Goal: Task Accomplishment & Management: Manage account settings

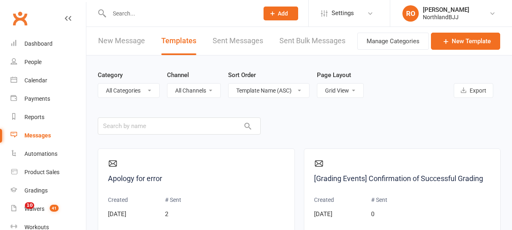
select select "grid"
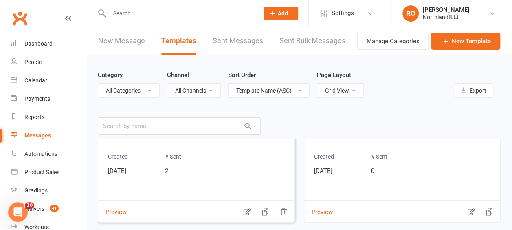
scroll to position [81, 0]
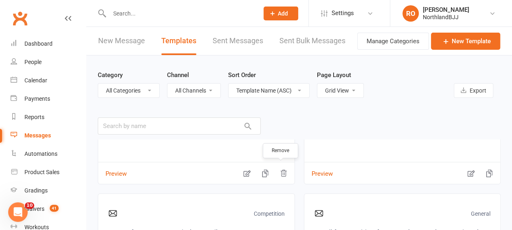
drag, startPoint x: 283, startPoint y: 172, endPoint x: 293, endPoint y: 28, distance: 144.4
click at [283, 172] on icon "button" at bounding box center [283, 173] width 8 height 8
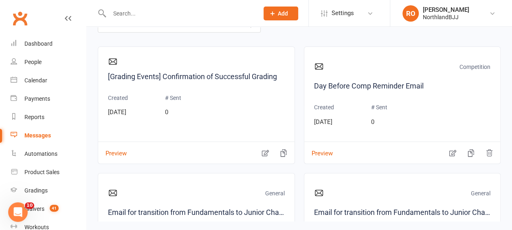
scroll to position [116, 0]
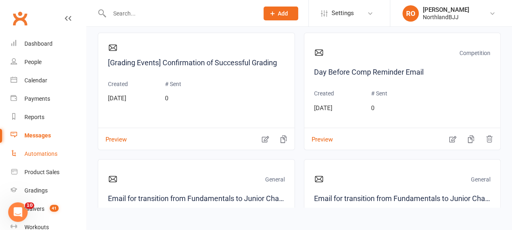
click at [47, 154] on div "Automations" at bounding box center [40, 153] width 33 height 7
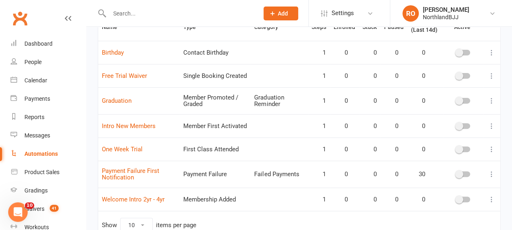
scroll to position [81, 0]
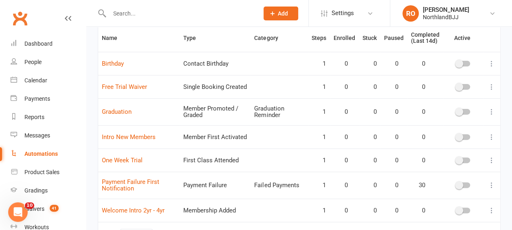
click at [493, 135] on icon at bounding box center [491, 137] width 8 height 8
click at [424, 151] on link "Edit" at bounding box center [449, 151] width 81 height 16
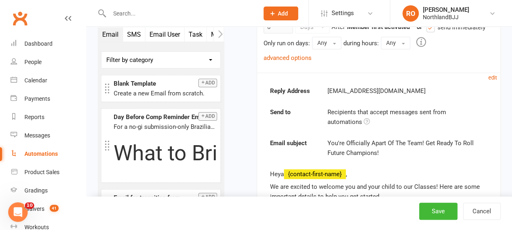
scroll to position [204, 0]
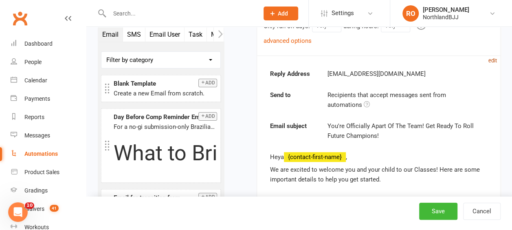
click at [491, 60] on small "edit" at bounding box center [492, 60] width 9 height 6
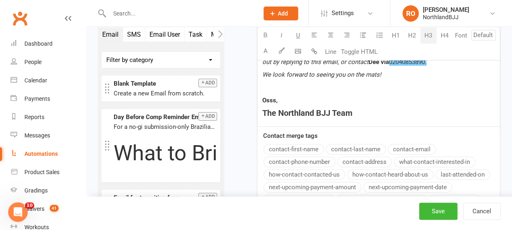
scroll to position [1837, 0]
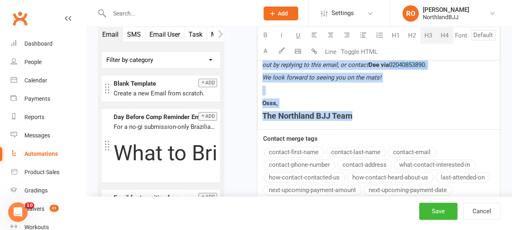
drag, startPoint x: 261, startPoint y: 124, endPoint x: 371, endPoint y: 111, distance: 110.3
copy div "Lore ﻿ {ipsumdo-sitam-cons} , Ad eli seddoei te incidid utl etd magn aliqu en a…"
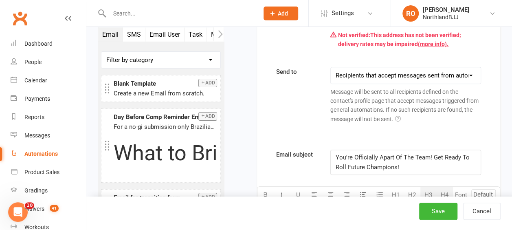
scroll to position [331, 0]
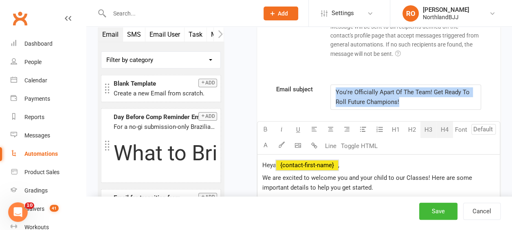
drag, startPoint x: 410, startPoint y: 100, endPoint x: 335, endPoint y: 82, distance: 76.1
click at [335, 85] on div "You're Officially Apart Of The Team! Get Ready To Roll Future Champions!" at bounding box center [406, 97] width 150 height 24
copy span "You're Officially Apart Of The Team! Get Ready To Roll Future Champions!"
click at [37, 132] on div "Messages" at bounding box center [37, 135] width 26 height 7
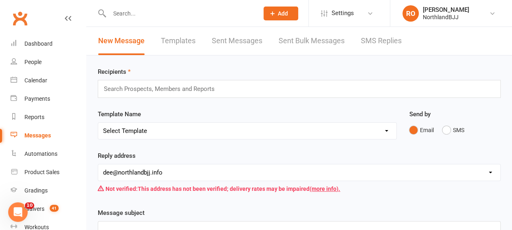
click at [182, 40] on link "Templates" at bounding box center [178, 41] width 35 height 28
select select "grid"
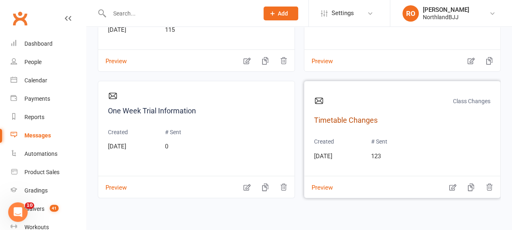
scroll to position [718, 0]
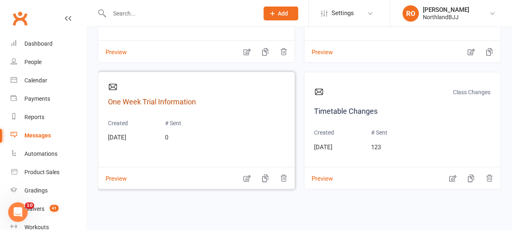
click at [149, 101] on link "One Week Trial Information" at bounding box center [196, 102] width 177 height 12
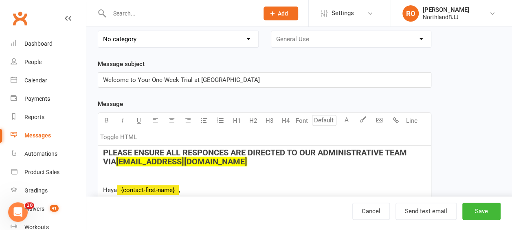
scroll to position [122, 0]
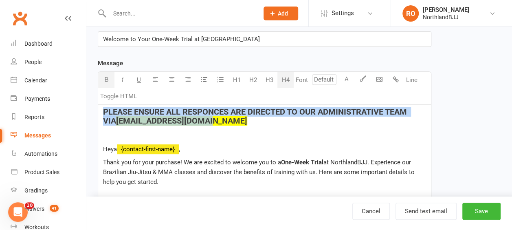
drag, startPoint x: 192, startPoint y: 121, endPoint x: 103, endPoint y: 112, distance: 89.2
click at [103, 112] on h4 "PLEASE ENSURE ALL RESPONCES ARE DIRECTED TO OUR ADMINISTRATIVE TEAM VIA [EMAIL_…" at bounding box center [264, 116] width 323 height 18
copy h4 "PLEASE ENSURE ALL RESPONCES ARE DIRECTED TO OUR ADMINISTRATIVE TEAM VIA [EMAIL_…"
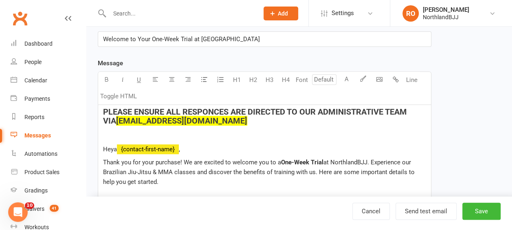
click at [178, 145] on span "﻿ {contact-first-name}" at bounding box center [148, 148] width 62 height 7
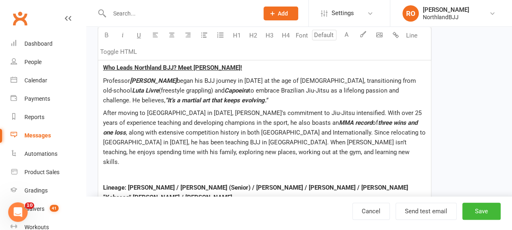
scroll to position [1532, 0]
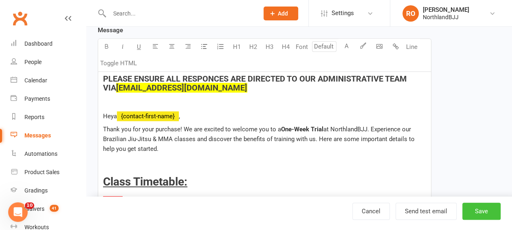
click at [475, 214] on button "Save" at bounding box center [481, 210] width 38 height 17
select select "grid"
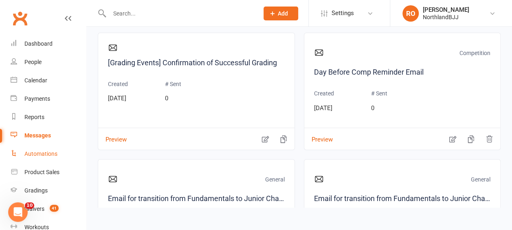
click at [42, 154] on div "Automations" at bounding box center [40, 153] width 33 height 7
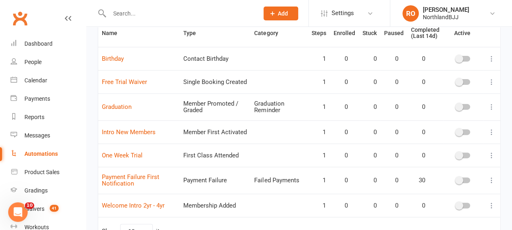
scroll to position [134, 0]
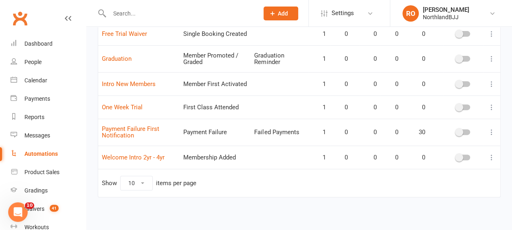
click at [492, 106] on icon at bounding box center [491, 107] width 8 height 8
click at [424, 119] on link "Edit" at bounding box center [449, 122] width 81 height 16
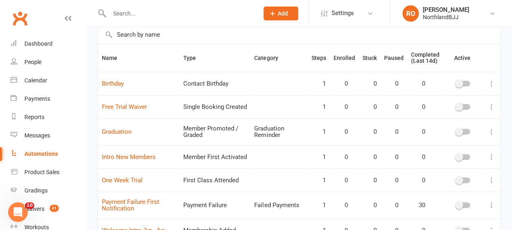
scroll to position [134, 0]
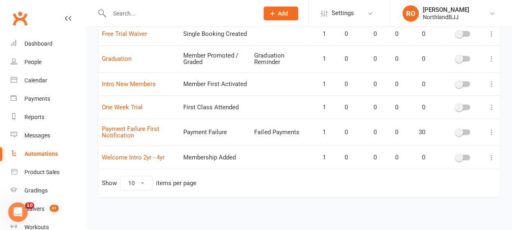
click at [492, 103] on icon at bounding box center [491, 107] width 8 height 8
click at [419, 118] on link "Edit" at bounding box center [449, 122] width 81 height 16
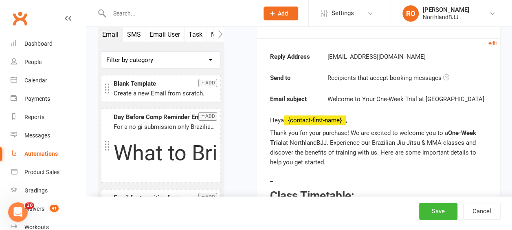
scroll to position [244, 0]
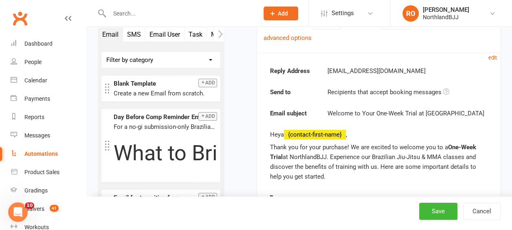
scroll to position [204, 0]
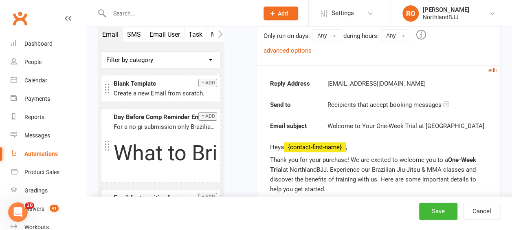
click at [492, 68] on small "edit" at bounding box center [492, 70] width 9 height 6
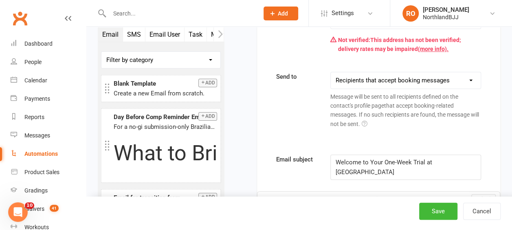
scroll to position [407, 0]
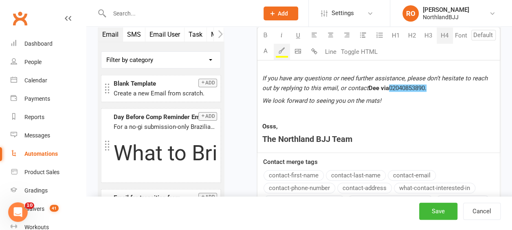
scroll to position [1840, 0]
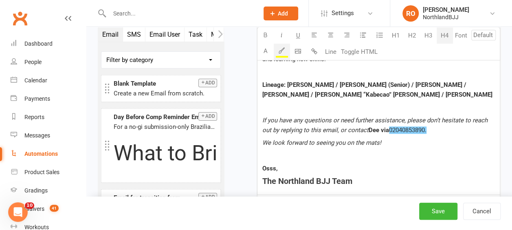
click at [335, 116] on span "If you have any questions or need further assistance, please don’t hesitate to …" at bounding box center [375, 124] width 227 height 17
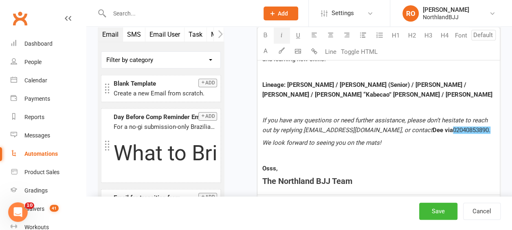
click at [303, 116] on span "If you have any questions or need further assistance, please don’t hesitate to …" at bounding box center [375, 124] width 227 height 17
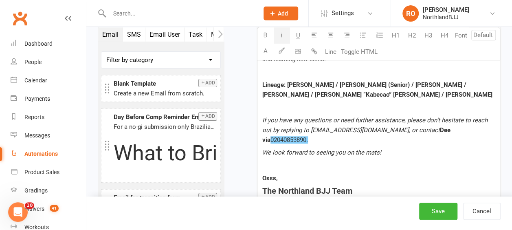
click at [437, 212] on button "Save" at bounding box center [438, 210] width 38 height 17
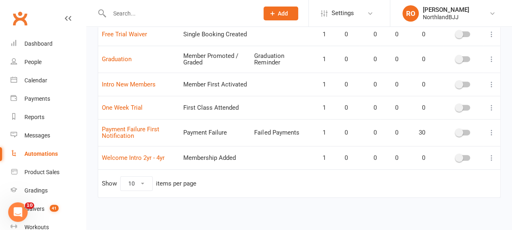
scroll to position [134, 0]
click at [489, 105] on icon at bounding box center [491, 107] width 8 height 8
click at [415, 120] on link "Edit" at bounding box center [449, 122] width 81 height 16
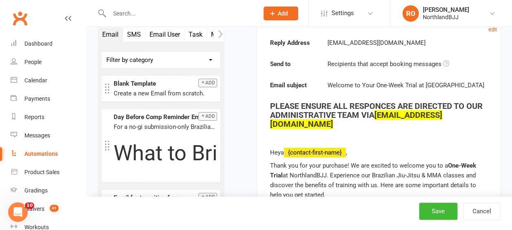
scroll to position [285, 0]
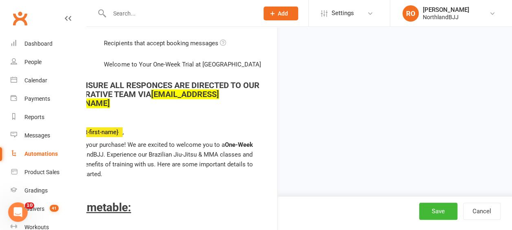
drag, startPoint x: 458, startPoint y: 72, endPoint x: 337, endPoint y: 99, distance: 124.2
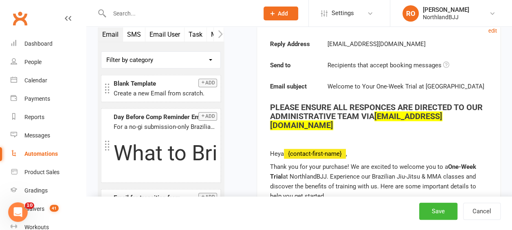
scroll to position [204, 0]
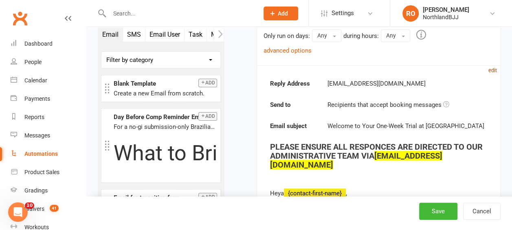
click at [493, 71] on small "edit" at bounding box center [492, 70] width 9 height 6
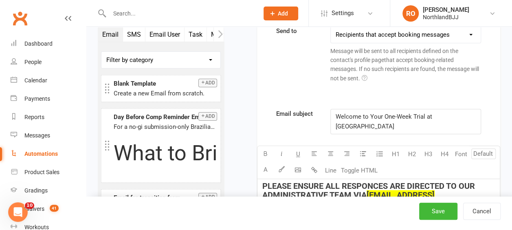
scroll to position [407, 0]
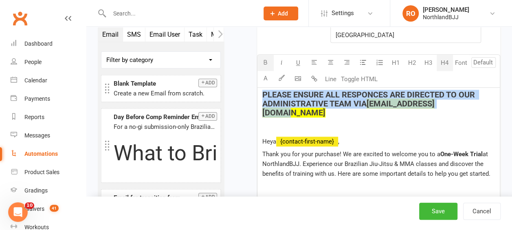
drag, startPoint x: 455, startPoint y: 91, endPoint x: 258, endPoint y: 78, distance: 197.5
copy h4 "PLEASE ENSURE ALL RESPONCES ARE DIRECTED TO OUR ADMINISTRATIVE TEAM VIA [EMAIL_…"
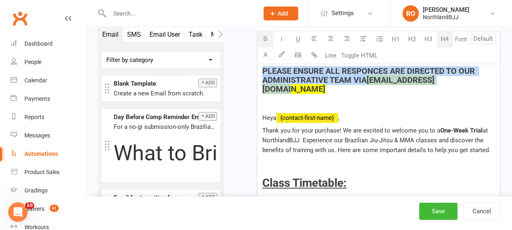
scroll to position [448, 0]
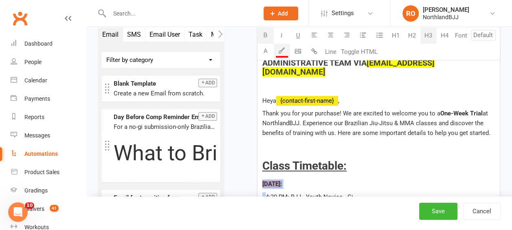
drag, startPoint x: 359, startPoint y: 144, endPoint x: 272, endPoint y: 154, distance: 88.1
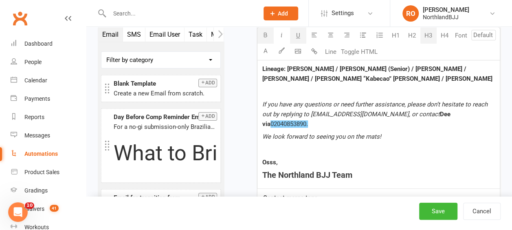
scroll to position [1852, 0]
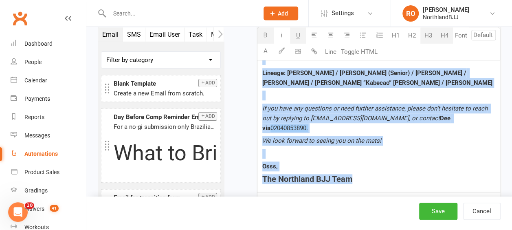
drag, startPoint x: 261, startPoint y: 146, endPoint x: 379, endPoint y: 152, distance: 117.4
copy div "Lorem Ipsumdolo: Sitame: - 4:52 CO: ADI - Elits Doeius - Te - 8:22 IN: UTL - Et…"
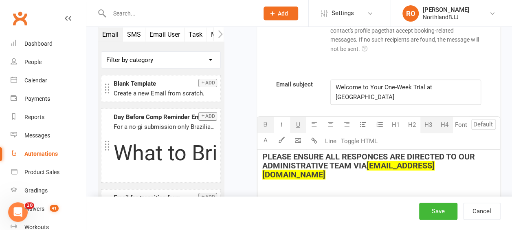
scroll to position [346, 0]
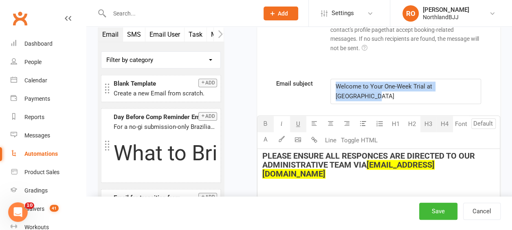
drag, startPoint x: 474, startPoint y: 85, endPoint x: 321, endPoint y: 86, distance: 153.1
click at [321, 86] on div "Email subject Welcome to Your One-Week Trial at [GEOGRAPHIC_DATA]" at bounding box center [378, 91] width 217 height 25
copy span "Welcome to Your One-Week Trial at [GEOGRAPHIC_DATA]"
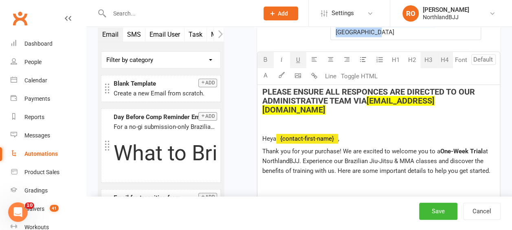
scroll to position [387, 0]
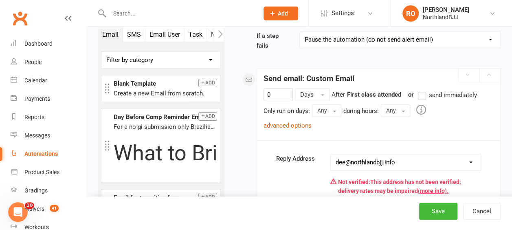
scroll to position [0, 0]
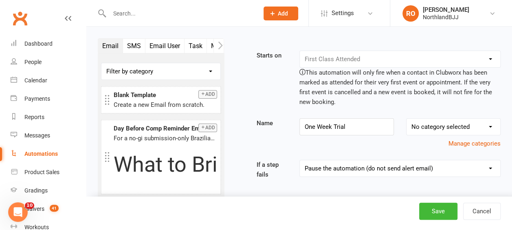
click at [41, 150] on div "Automations" at bounding box center [40, 153] width 33 height 7
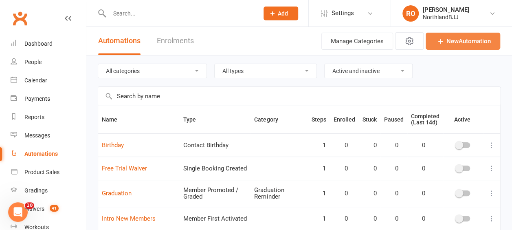
click at [453, 42] on link "New Automation" at bounding box center [462, 41] width 74 height 17
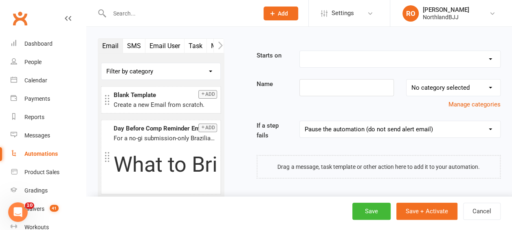
click at [493, 58] on select "Booking Cancelled Booking Due Booking Late-Cancelled Booking Marked Absent Book…" at bounding box center [400, 59] width 200 height 16
select select "19"
click at [300, 51] on select "Booking Cancelled Booking Due Booking Late-Cancelled Booking Marked Absent Book…" at bounding box center [400, 59] width 200 height 16
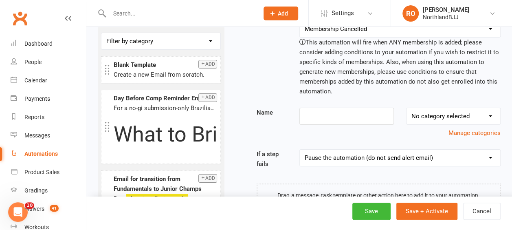
scroll to position [64, 0]
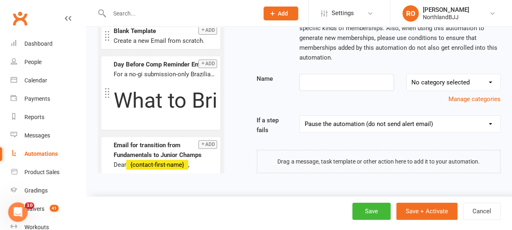
click at [489, 80] on select "No category selected Birthday Failed Payments Graduation Reminder Welcome Info …" at bounding box center [453, 82] width 94 height 16
click at [314, 79] on input at bounding box center [346, 82] width 94 height 17
type input "Intro - One Class Trail"
click at [307, 158] on div at bounding box center [378, 161] width 244 height 24
click at [378, 162] on div at bounding box center [378, 161] width 244 height 24
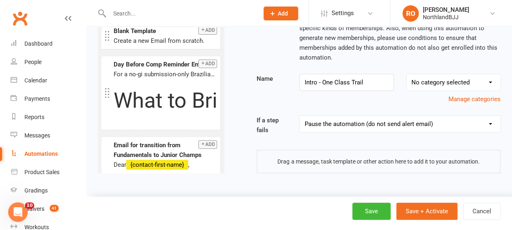
click at [372, 160] on div at bounding box center [378, 161] width 244 height 24
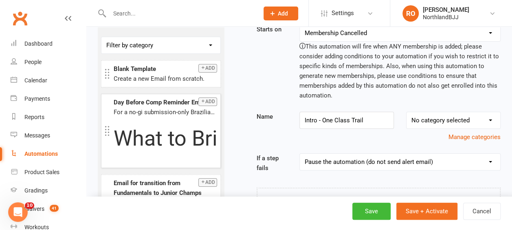
scroll to position [0, 0]
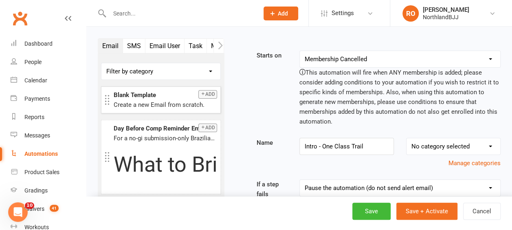
click at [202, 94] on button "Add" at bounding box center [207, 94] width 19 height 9
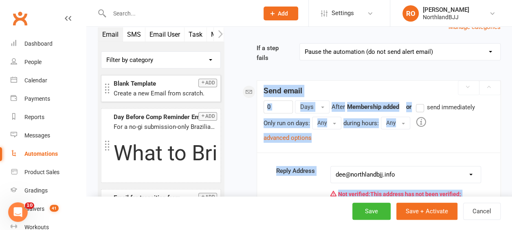
scroll to position [175, 0]
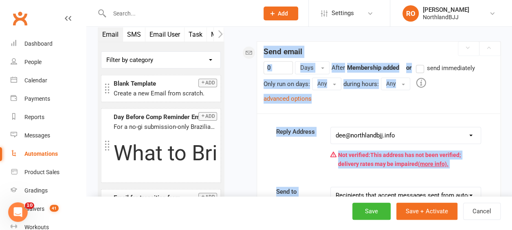
click at [390, 104] on div "0 Days After Membership added previous step or send immediately Only run on day…" at bounding box center [378, 87] width 243 height 52
click at [458, 74] on div "0 Days After Membership added previous step or send immediately Only run on day…" at bounding box center [378, 82] width 230 height 42
click at [421, 67] on label "send immediately" at bounding box center [445, 68] width 59 height 10
click at [421, 63] on input "send immediately" at bounding box center [418, 63] width 5 height 0
click at [467, 90] on div "0 Days After Membership added previous step or send immediately Only run on day…" at bounding box center [378, 82] width 230 height 42
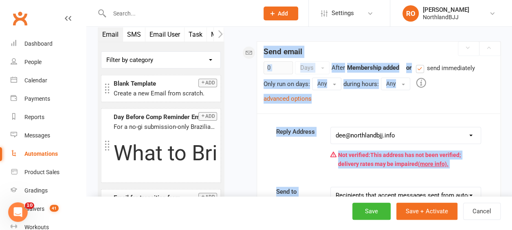
click at [477, 160] on div "Not verified: This address has not been verified; delivery rates may be impaire…" at bounding box center [405, 159] width 151 height 25
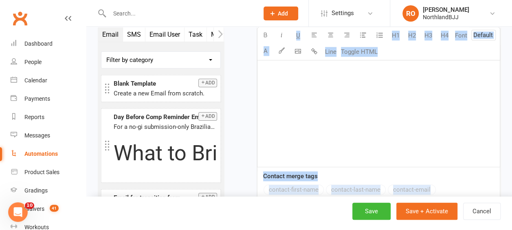
scroll to position [338, 0]
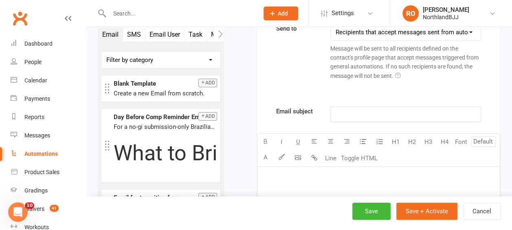
click at [291, 177] on p "﻿" at bounding box center [378, 177] width 232 height 10
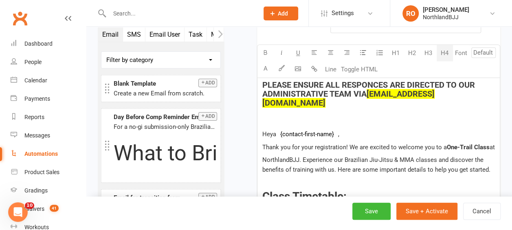
scroll to position [430, 0]
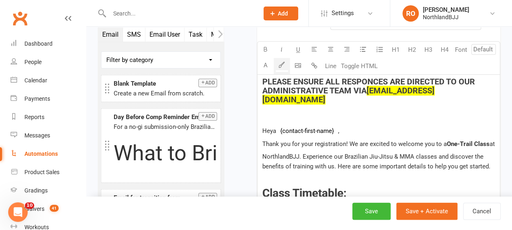
click at [335, 127] on span "﻿ {contact-first-name}" at bounding box center [307, 130] width 62 height 7
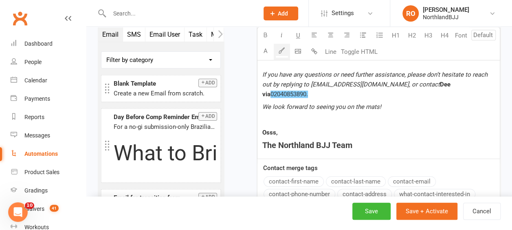
scroll to position [434, 0]
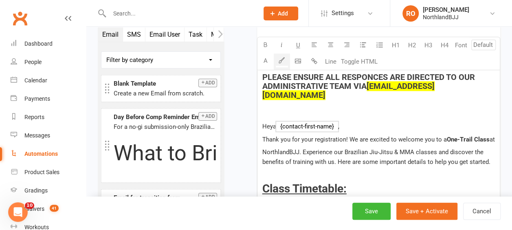
drag, startPoint x: 400, startPoint y: 113, endPoint x: 366, endPoint y: 115, distance: 34.6
click at [366, 123] on span "﻿ {contact-first-name}" at bounding box center [369, 126] width 62 height 7
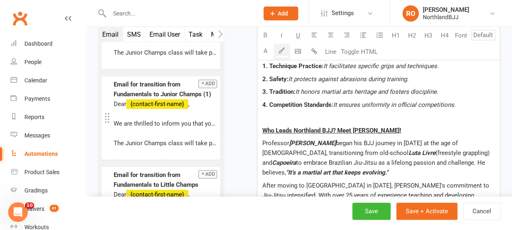
scroll to position [1859, 0]
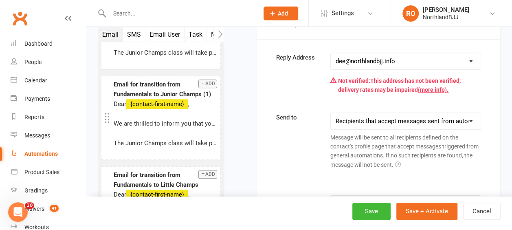
scroll to position [312, 0]
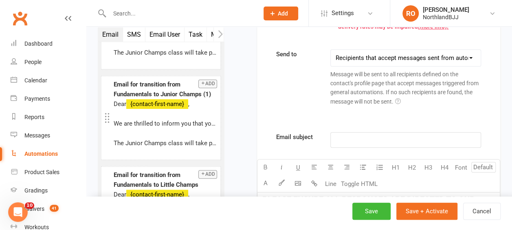
click at [359, 135] on p "﻿" at bounding box center [405, 140] width 140 height 10
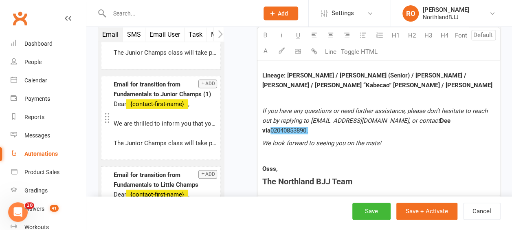
scroll to position [434, 0]
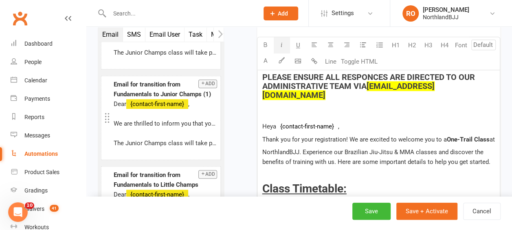
drag, startPoint x: 392, startPoint y: 102, endPoint x: 426, endPoint y: 182, distance: 86.4
click at [426, 182] on h3 "Class Timetable:" at bounding box center [378, 188] width 232 height 13
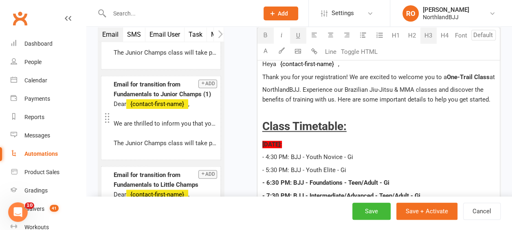
scroll to position [597, 0]
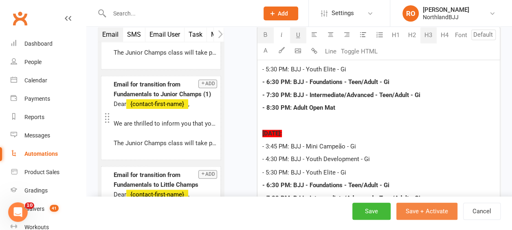
click at [427, 210] on button "Save + Activate" at bounding box center [426, 210] width 61 height 17
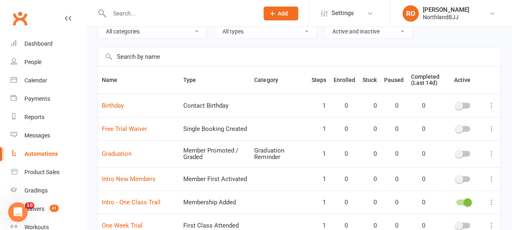
scroll to position [122, 0]
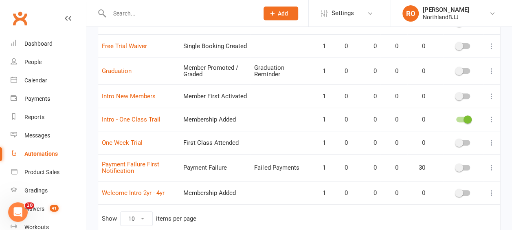
click at [467, 140] on div at bounding box center [463, 143] width 14 height 6
click at [456, 141] on input "checkbox" at bounding box center [456, 141] width 0 height 0
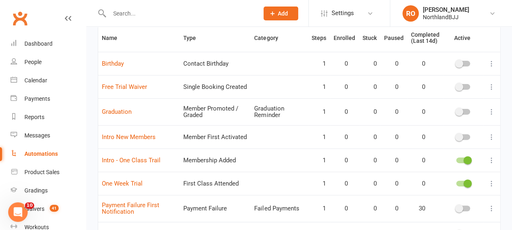
click at [466, 138] on div at bounding box center [463, 137] width 14 height 6
click at [456, 136] on input "checkbox" at bounding box center [456, 136] width 0 height 0
click at [493, 133] on icon at bounding box center [491, 137] width 8 height 8
click at [433, 150] on link "Edit" at bounding box center [449, 151] width 81 height 16
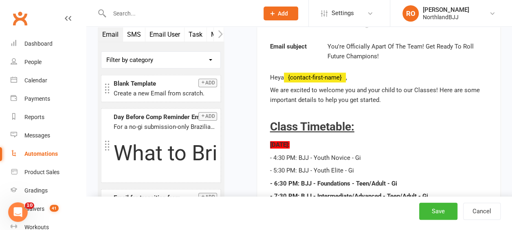
scroll to position [285, 0]
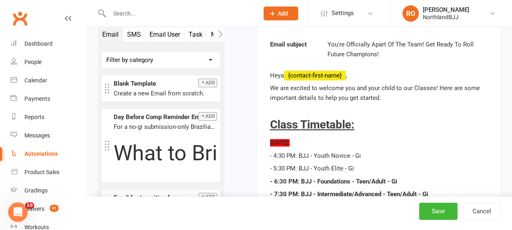
click at [433, 87] on p "We are excited to welcome you and your child to our Classes! Here are some impo…" at bounding box center [378, 93] width 217 height 20
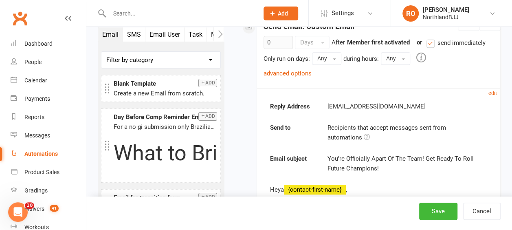
scroll to position [204, 0]
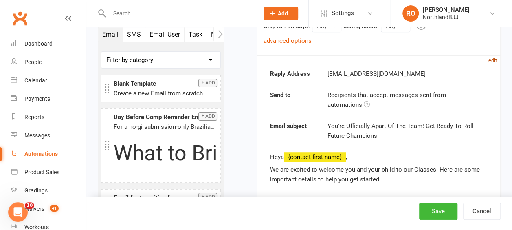
click at [493, 59] on small "edit" at bounding box center [492, 60] width 9 height 6
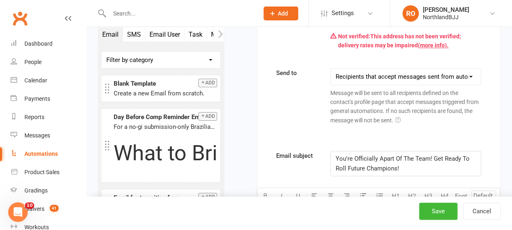
scroll to position [326, 0]
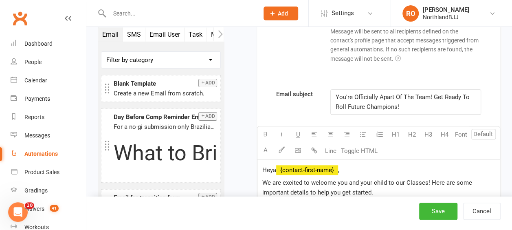
click at [414, 96] on span "You're Officially Apart Of The Team! Get Ready To Roll Future Champions!" at bounding box center [403, 101] width 136 height 17
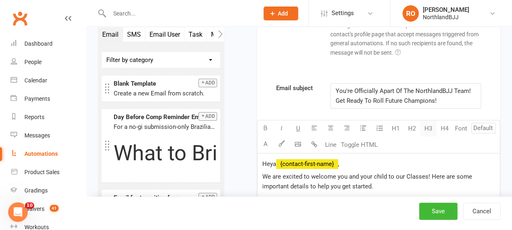
scroll to position [407, 0]
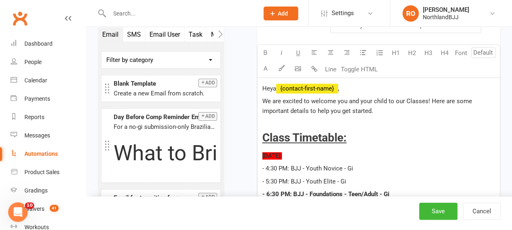
click at [425, 98] on span "We are excited to welcome you and your child to our Classes! Here are some impo…" at bounding box center [367, 105] width 211 height 17
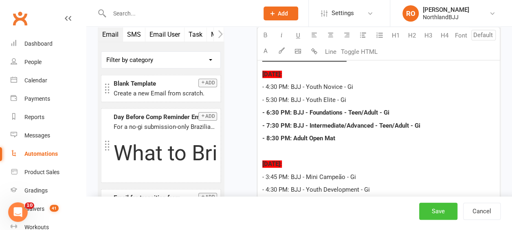
click at [431, 213] on button "Save" at bounding box center [438, 210] width 38 height 17
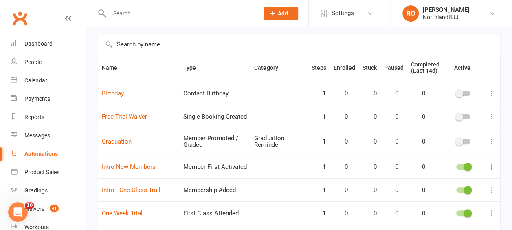
scroll to position [157, 0]
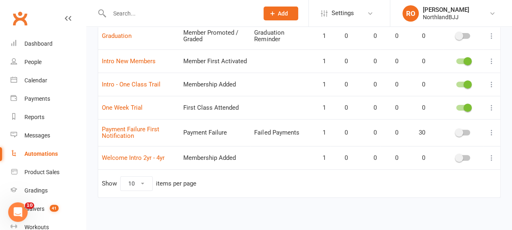
click at [491, 59] on icon at bounding box center [491, 61] width 8 height 8
click at [416, 73] on link "Edit" at bounding box center [449, 76] width 81 height 16
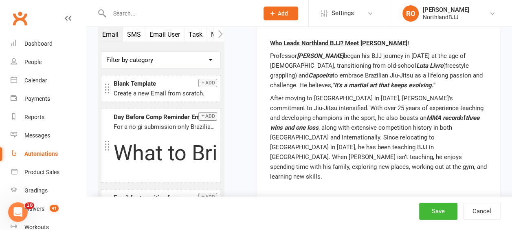
scroll to position [1702, 0]
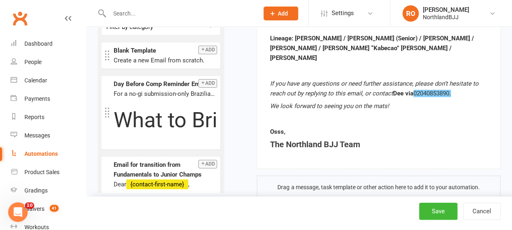
click at [360, 80] on span "If you have any questions or need further assistance, please don’t hesitate to …" at bounding box center [374, 88] width 208 height 17
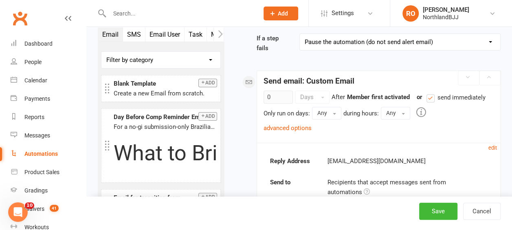
scroll to position [115, 0]
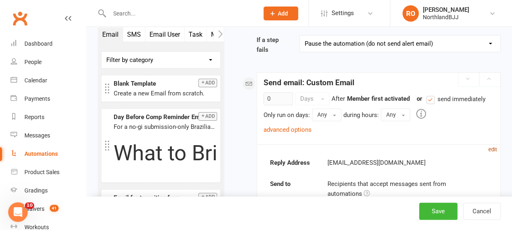
click at [490, 148] on small "edit" at bounding box center [492, 149] width 9 height 6
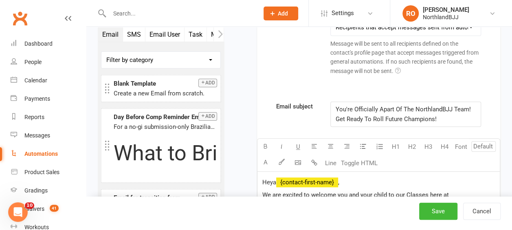
scroll to position [359, 0]
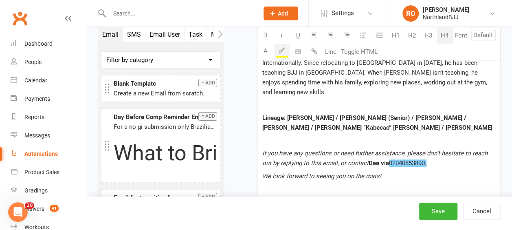
scroll to position [1781, 0]
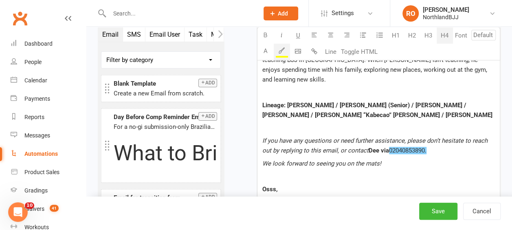
click at [333, 137] on span "If you have any questions or need further assistance, please don’t hesitate to …" at bounding box center [375, 145] width 227 height 17
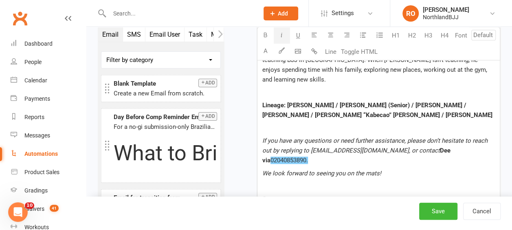
click at [403, 147] on span "Dee via" at bounding box center [357, 155] width 190 height 17
click at [444, 214] on button "Save" at bounding box center [438, 210] width 38 height 17
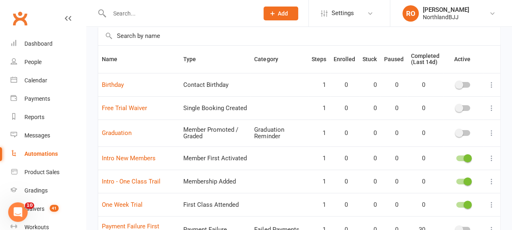
scroll to position [81, 0]
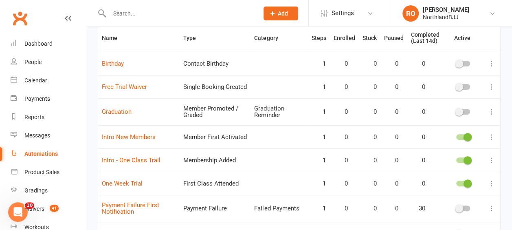
click at [493, 135] on icon at bounding box center [491, 137] width 8 height 8
click at [418, 152] on link "Edit" at bounding box center [449, 151] width 81 height 16
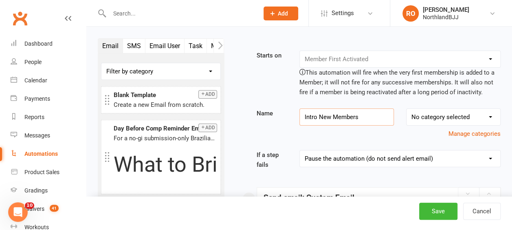
click at [319, 117] on input "Intro New Members" at bounding box center [346, 116] width 94 height 17
type input "New Members"
click at [440, 213] on button "Save" at bounding box center [438, 210] width 38 height 17
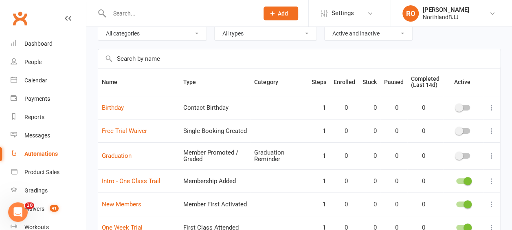
scroll to position [81, 0]
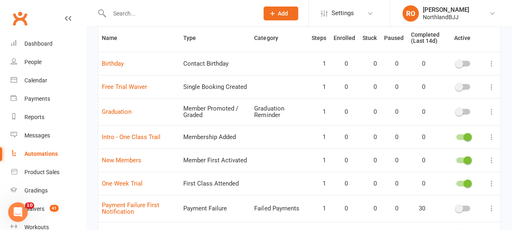
click at [493, 134] on icon at bounding box center [491, 137] width 8 height 8
click at [431, 153] on link "Edit" at bounding box center [449, 151] width 81 height 16
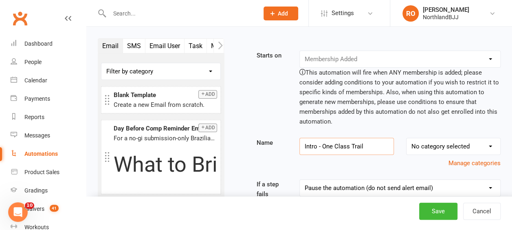
click at [322, 144] on input "Intro - One Class Trail" at bounding box center [346, 146] width 94 height 17
type input "One Class Trail"
click at [434, 212] on button "Save" at bounding box center [438, 210] width 38 height 17
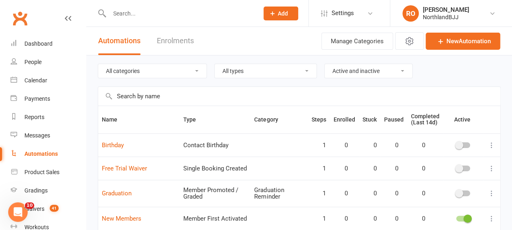
scroll to position [81, 0]
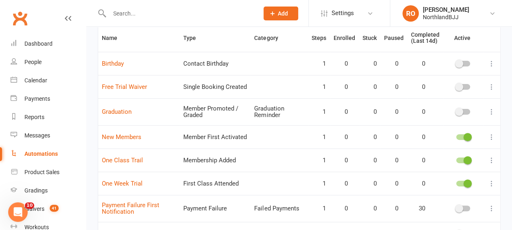
click at [493, 161] on icon at bounding box center [491, 160] width 8 height 8
click at [431, 173] on link "Edit" at bounding box center [449, 174] width 81 height 16
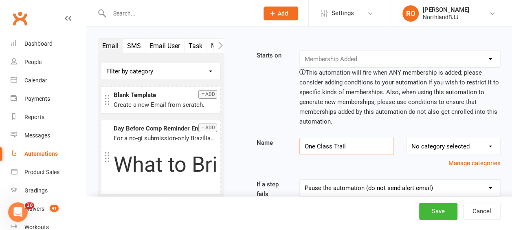
click at [342, 147] on input "One Class Trail" at bounding box center [346, 146] width 94 height 17
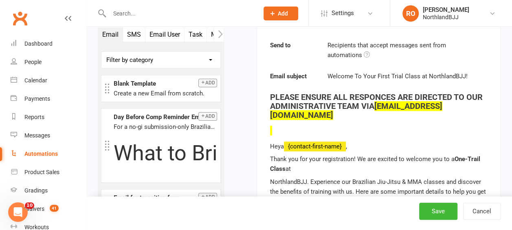
scroll to position [285, 0]
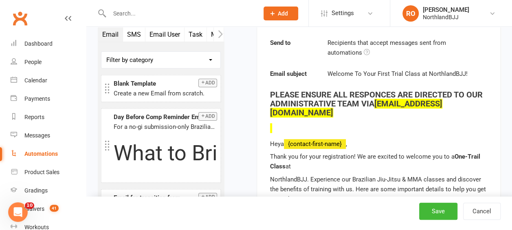
click at [476, 153] on span "One-Trail Class" at bounding box center [375, 161] width 210 height 17
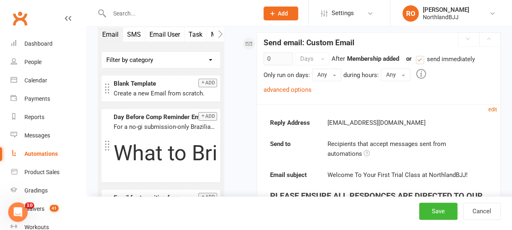
scroll to position [264, 0]
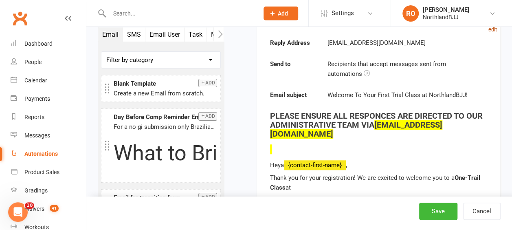
click at [493, 29] on small "edit" at bounding box center [492, 29] width 9 height 6
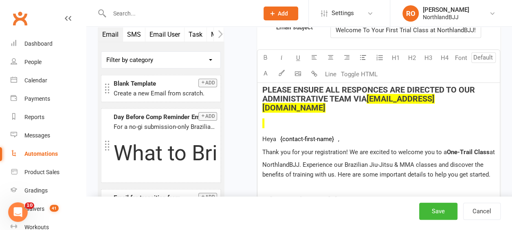
scroll to position [427, 0]
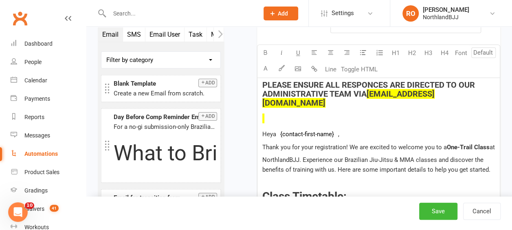
type input "One Class Trial"
click at [469, 143] on span "One-Trail Class" at bounding box center [468, 146] width 43 height 7
click at [435, 215] on button "Save" at bounding box center [438, 210] width 38 height 17
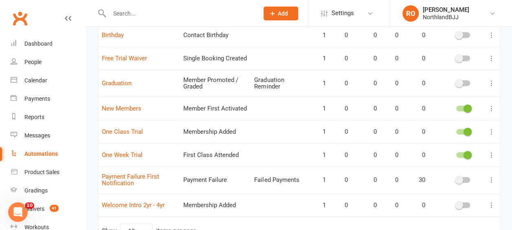
scroll to position [122, 0]
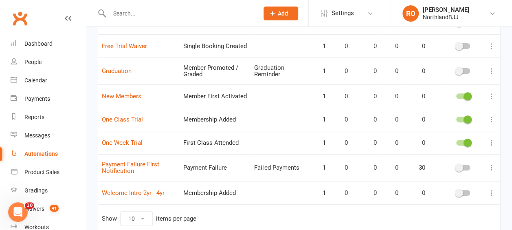
click at [493, 191] on icon at bounding box center [491, 192] width 8 height 8
click at [423, 206] on link "Edit" at bounding box center [449, 207] width 81 height 16
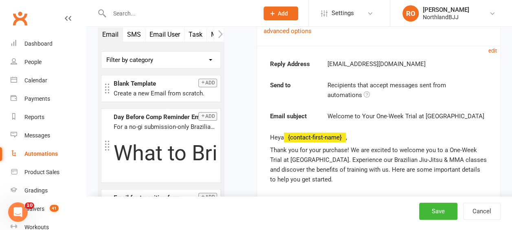
scroll to position [297, 0]
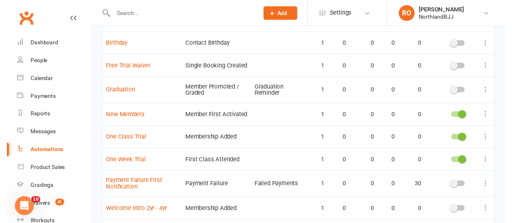
scroll to position [157, 0]
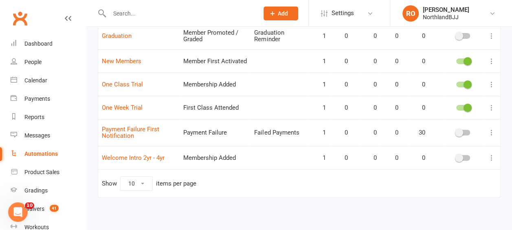
click at [493, 156] on icon at bounding box center [491, 157] width 8 height 8
click at [432, 185] on link "Delete" at bounding box center [449, 188] width 81 height 16
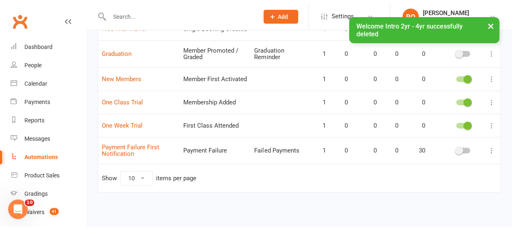
scroll to position [134, 0]
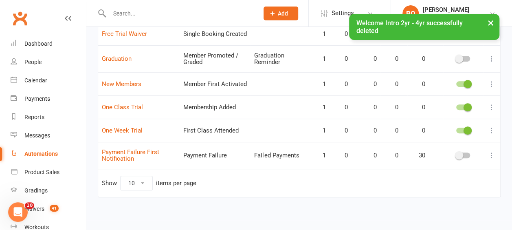
click at [490, 21] on button "×" at bounding box center [490, 23] width 15 height 18
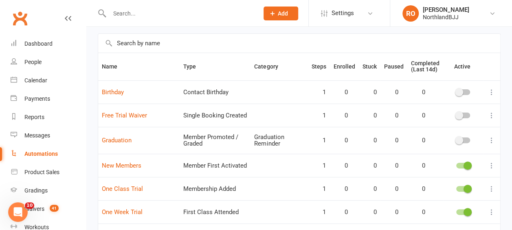
scroll to position [94, 0]
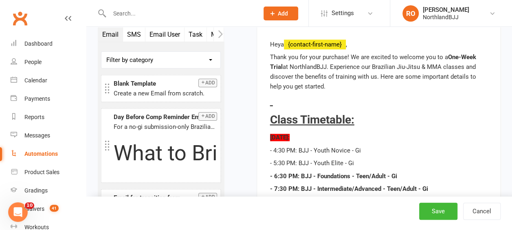
scroll to position [407, 0]
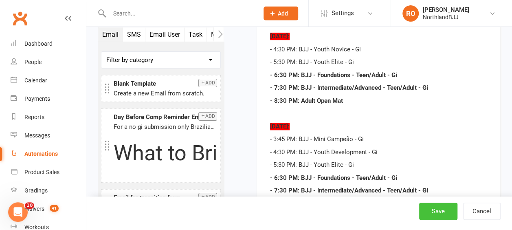
click at [436, 209] on button "Save" at bounding box center [438, 210] width 38 height 17
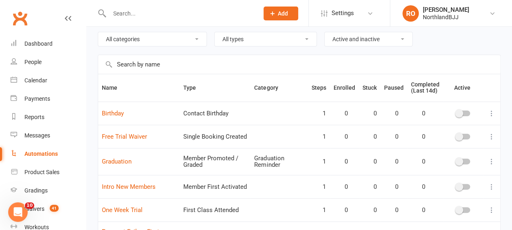
scroll to position [81, 0]
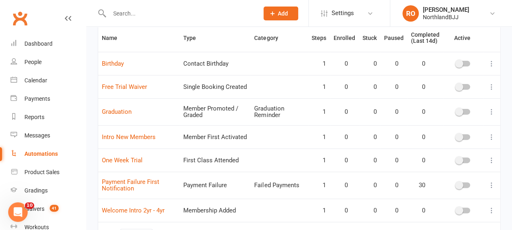
click at [490, 135] on icon at bounding box center [491, 137] width 8 height 8
click at [414, 148] on link "Edit" at bounding box center [449, 151] width 81 height 16
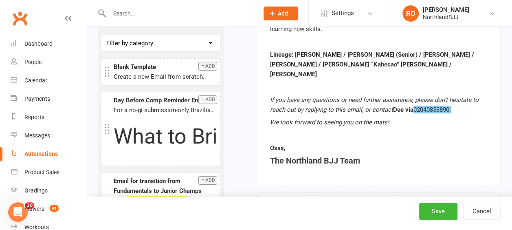
scroll to position [1702, 0]
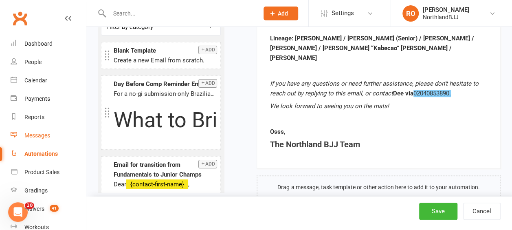
click at [33, 136] on div "Messages" at bounding box center [37, 135] width 26 height 7
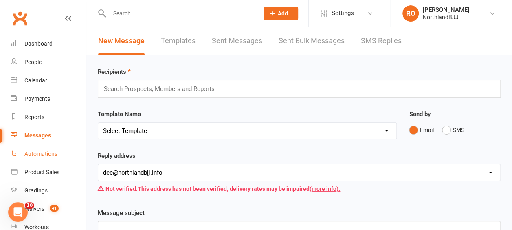
click at [40, 155] on div "Automations" at bounding box center [40, 153] width 33 height 7
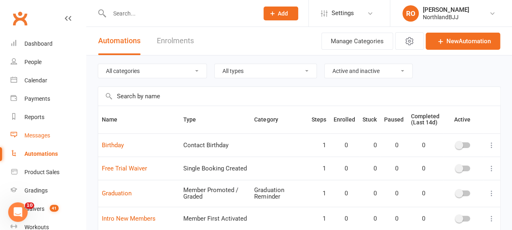
click at [38, 131] on link "Messages" at bounding box center [48, 135] width 75 height 18
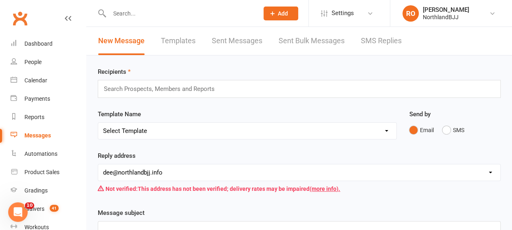
click at [187, 37] on link "Templates" at bounding box center [178, 41] width 35 height 28
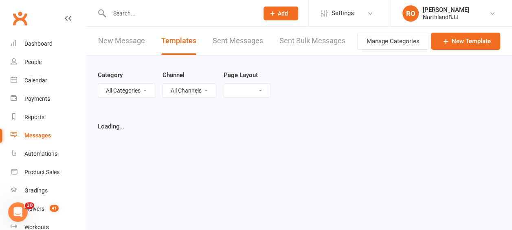
select select "grid"
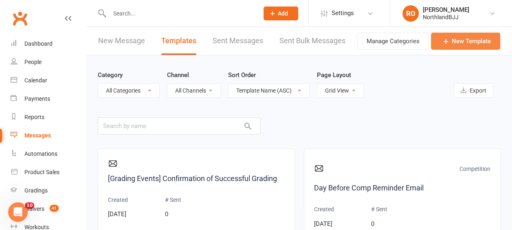
click at [477, 37] on link "New Template" at bounding box center [465, 41] width 69 height 17
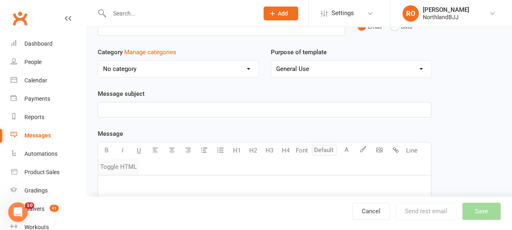
scroll to position [81, 0]
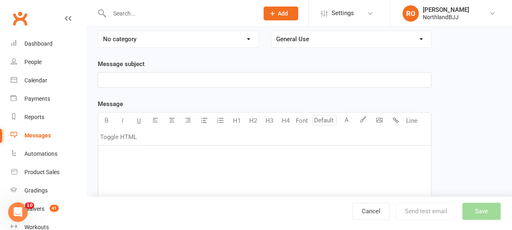
click at [132, 173] on div "﻿" at bounding box center [264, 206] width 333 height 122
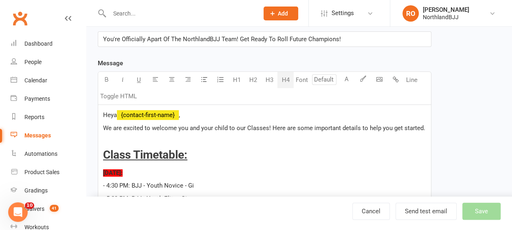
scroll to position [1432, 0]
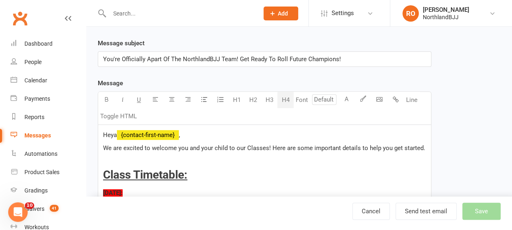
scroll to position [122, 0]
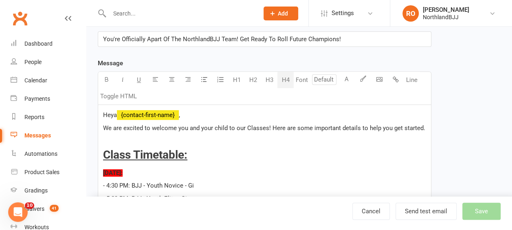
click at [103, 113] on span "Heya" at bounding box center [110, 114] width 14 height 7
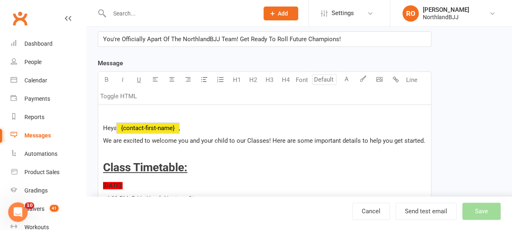
click at [173, 129] on span "﻿ {contact-first-name}" at bounding box center [148, 127] width 62 height 7
drag, startPoint x: 173, startPoint y: 129, endPoint x: 205, endPoint y: 133, distance: 31.6
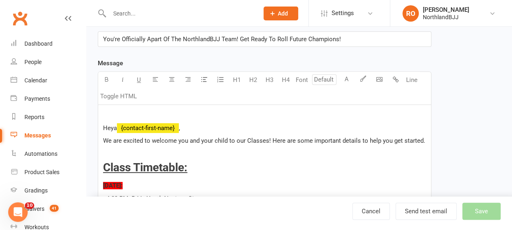
click at [180, 125] on span "," at bounding box center [179, 127] width 1 height 7
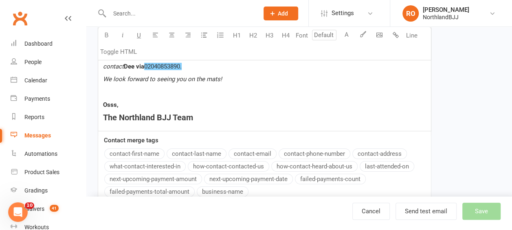
scroll to position [1485, 0]
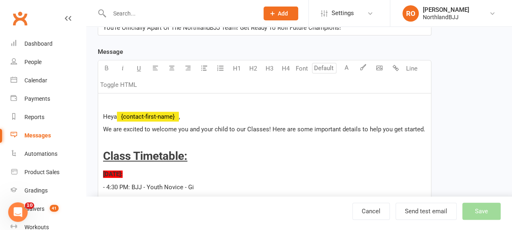
click at [107, 99] on p "﻿" at bounding box center [264, 104] width 323 height 10
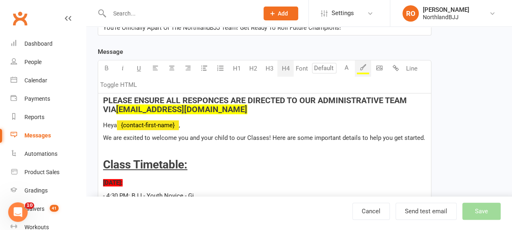
scroll to position [142, 0]
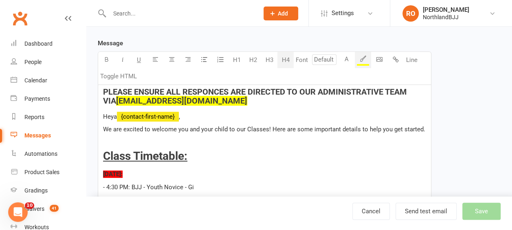
click at [210, 116] on p "Heya ﻿ {contact-first-name} ," at bounding box center [264, 117] width 323 height 10
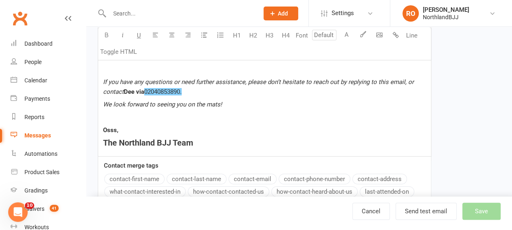
scroll to position [1412, 0]
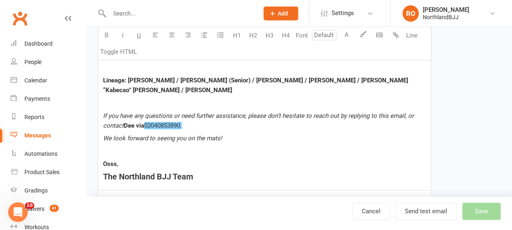
click at [403, 112] on span "If you have any questions or need further assistance, please don’t hesitate to …" at bounding box center [259, 120] width 312 height 17
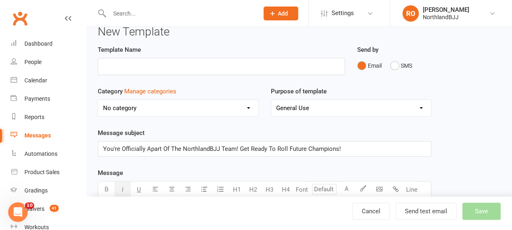
scroll to position [0, 0]
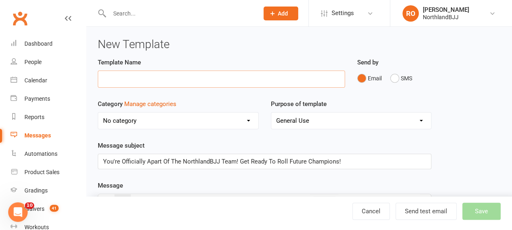
click at [150, 77] on input "text" at bounding box center [221, 78] width 247 height 17
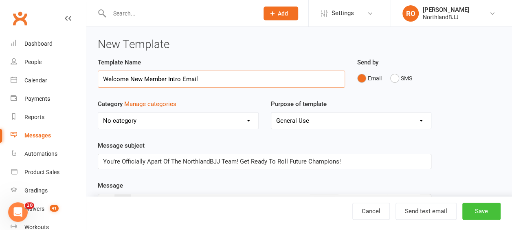
type input "Welcome New Member Intro Email"
click at [483, 211] on button "Save" at bounding box center [481, 210] width 38 height 17
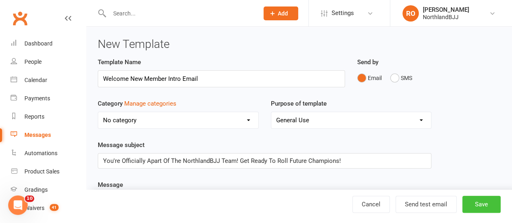
select select "grid"
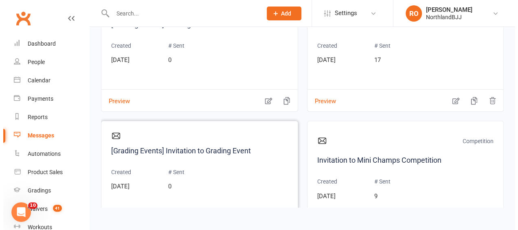
scroll to position [448, 0]
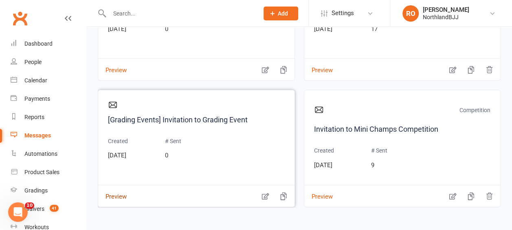
click at [124, 192] on button "Preview" at bounding box center [112, 190] width 28 height 9
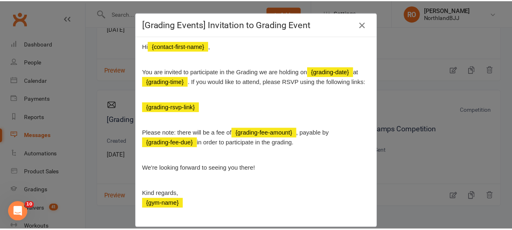
scroll to position [24, 0]
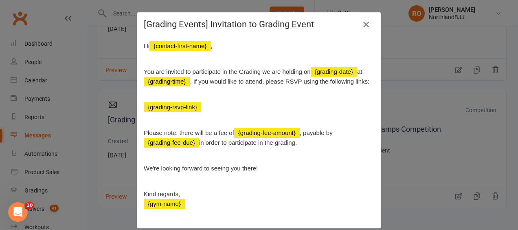
click at [365, 24] on icon "button" at bounding box center [366, 25] width 10 height 10
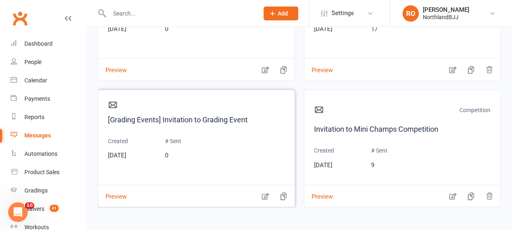
click at [270, 151] on div "[Grading Events] Invitation to Grading Event Created Mar 5, 2024 # Sent 0" at bounding box center [196, 138] width 177 height 77
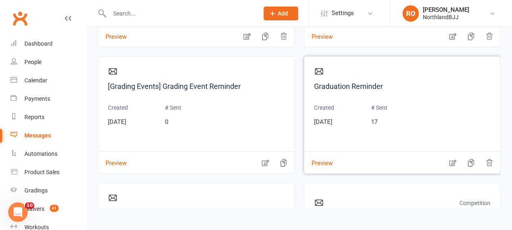
scroll to position [366, 0]
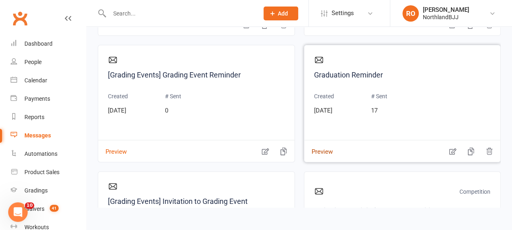
click at [321, 150] on button "Preview" at bounding box center [318, 146] width 28 height 9
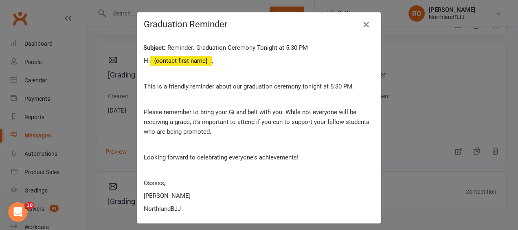
click at [364, 24] on icon "button" at bounding box center [366, 25] width 10 height 10
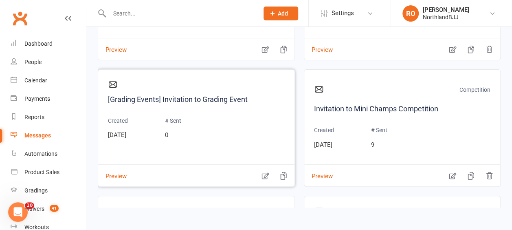
scroll to position [488, 0]
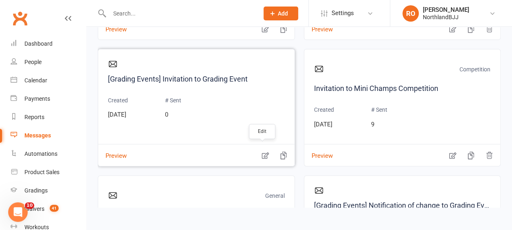
click at [261, 153] on icon "button" at bounding box center [264, 155] width 7 height 7
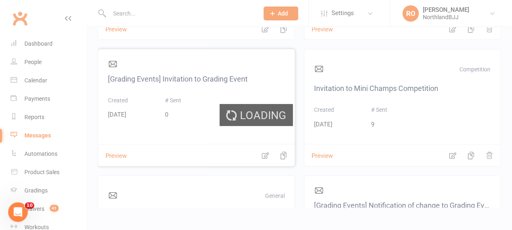
select select "grading_event_template"
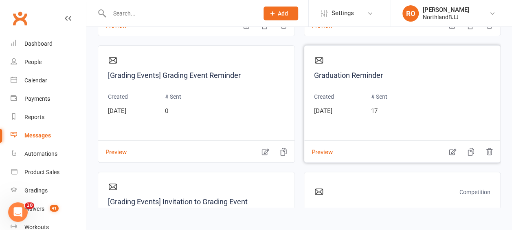
scroll to position [366, 0]
click at [486, 150] on icon "button" at bounding box center [489, 151] width 6 height 7
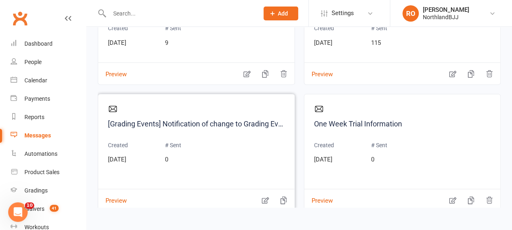
scroll to position [611, 0]
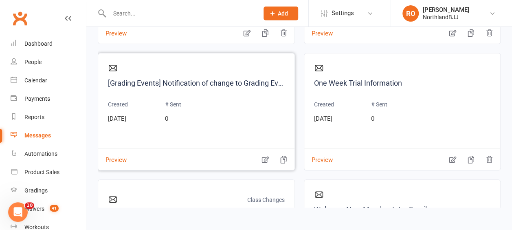
click at [221, 63] on div at bounding box center [196, 70] width 177 height 14
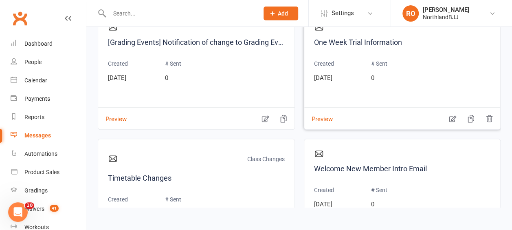
scroll to position [718, 0]
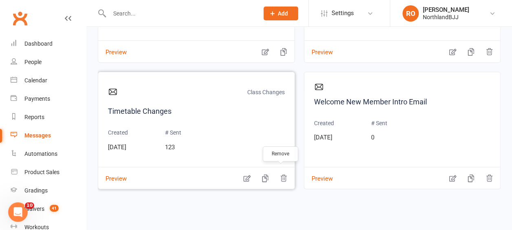
click at [280, 175] on icon "button" at bounding box center [283, 178] width 6 height 7
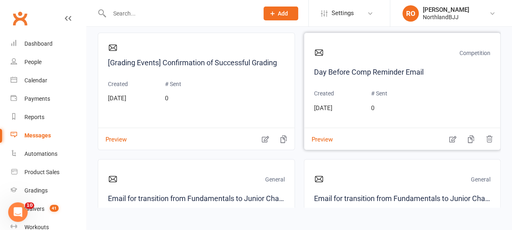
scroll to position [0, 0]
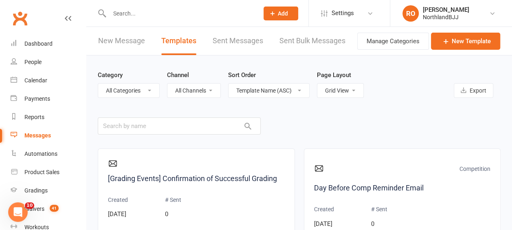
click at [355, 91] on select "List View Grid View" at bounding box center [340, 90] width 46 height 14
click at [317, 83] on select "List View Grid View" at bounding box center [340, 90] width 46 height 14
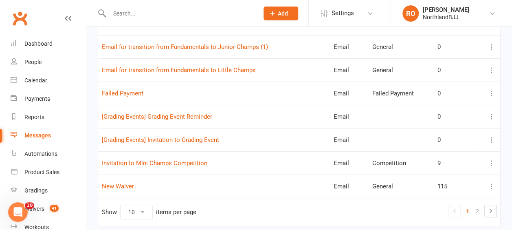
scroll to position [220, 0]
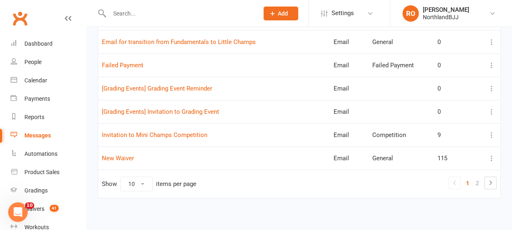
click at [492, 85] on icon at bounding box center [491, 88] width 8 height 8
click at [283, 182] on td "Show 10 25 50 100 items per page 1 2" at bounding box center [299, 183] width 402 height 28
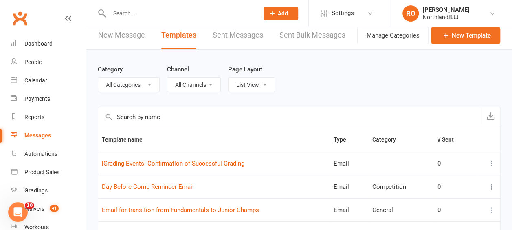
scroll to position [0, 0]
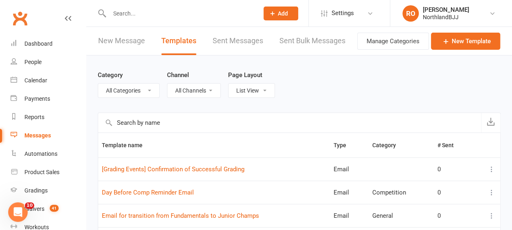
click at [265, 90] on select "List View Grid View" at bounding box center [251, 90] width 46 height 14
click at [274, 83] on select "List View Grid View" at bounding box center [251, 90] width 46 height 14
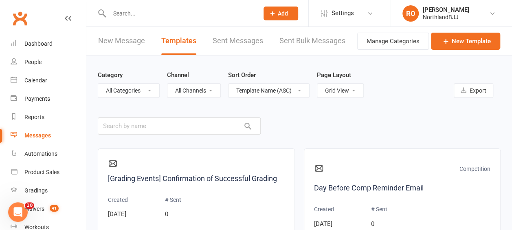
click at [354, 88] on select "List View Grid View" at bounding box center [340, 90] width 46 height 14
select select "list"
click at [317, 83] on select "List View Grid View" at bounding box center [340, 90] width 46 height 14
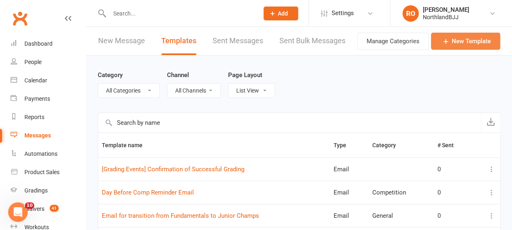
click at [465, 43] on link "New Template" at bounding box center [465, 41] width 69 height 17
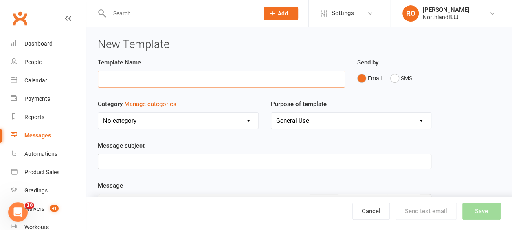
scroll to position [81, 0]
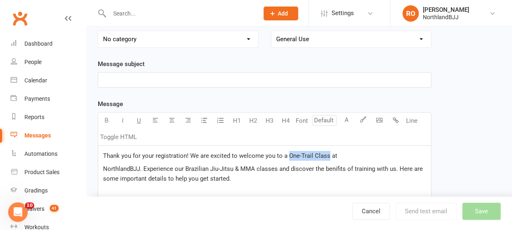
drag, startPoint x: 326, startPoint y: 153, endPoint x: 286, endPoint y: 153, distance: 40.7
click at [286, 153] on span "Thank you for your registration! We are excited to welcome you to a One-Trail C…" at bounding box center [220, 155] width 234 height 7
click at [106, 115] on button "button" at bounding box center [106, 120] width 16 height 16
click at [466, 136] on div "Template Name Send by Email SMS Category Manage categories No category Class Ch…" at bounding box center [299, 173] width 415 height 395
click at [103, 151] on p "Thank you for your registration! We are excited to welcome you to a One-Trail C…" at bounding box center [264, 156] width 323 height 10
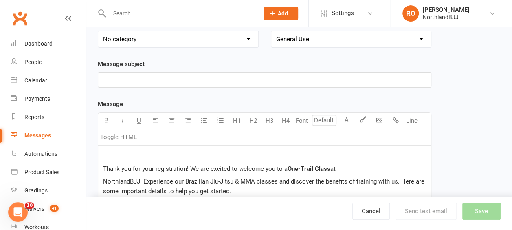
click at [103, 178] on div "﻿ Thank you for your registration! We are excited to welcome you to a One-Trail…" at bounding box center [264, 206] width 333 height 122
click at [107, 152] on p "﻿" at bounding box center [264, 156] width 323 height 10
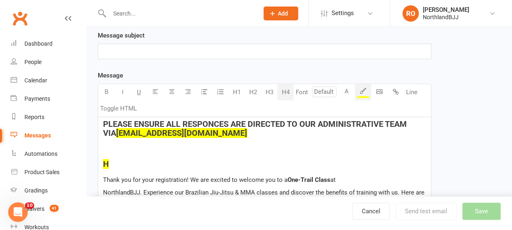
scroll to position [80, 0]
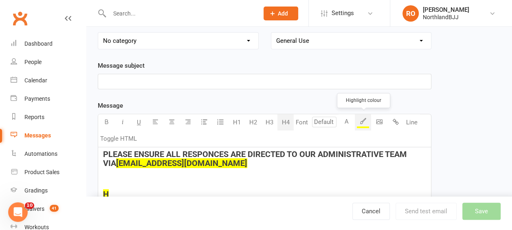
click at [366, 118] on button "button" at bounding box center [363, 122] width 16 height 16
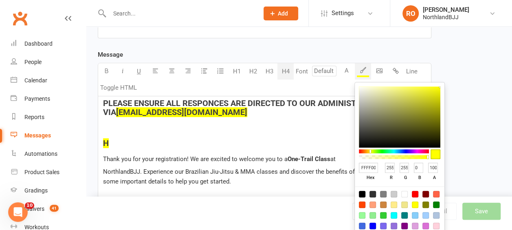
scroll to position [202, 0]
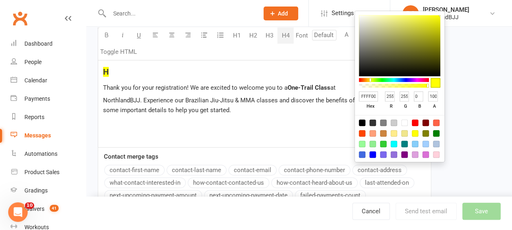
click at [405, 123] on div at bounding box center [404, 122] width 7 height 7
type input "FFFFFF"
type input "255"
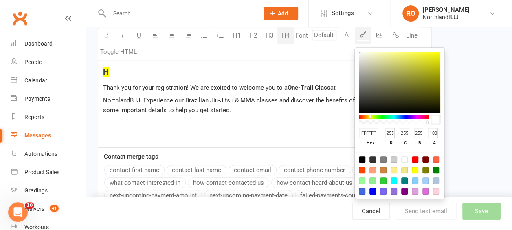
scroll to position [120, 0]
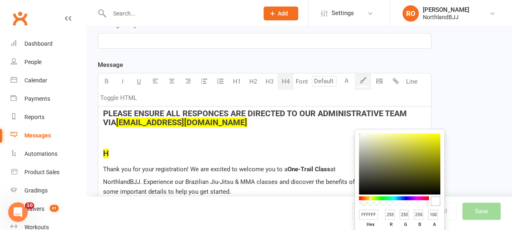
click at [289, 85] on button "H4" at bounding box center [285, 81] width 16 height 16
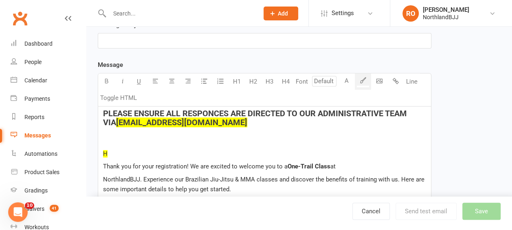
click at [112, 147] on div "PLEASE ENSURE ALL RESPONCES ARE DIRECTED TO OUR ADMINISTRATIVE TEAM VIA dee@nor…" at bounding box center [264, 167] width 333 height 122
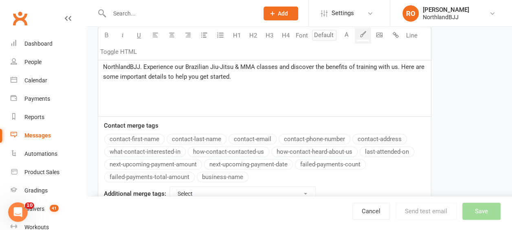
scroll to position [260, 0]
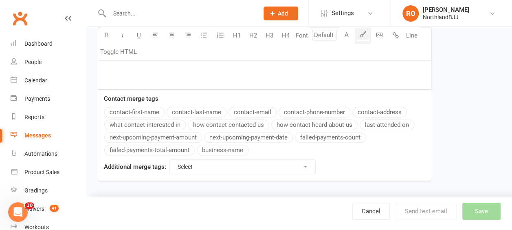
click at [140, 109] on button "contact-first-name" at bounding box center [134, 112] width 60 height 11
click at [132, 111] on button "contact-first-name" at bounding box center [134, 112] width 60 height 11
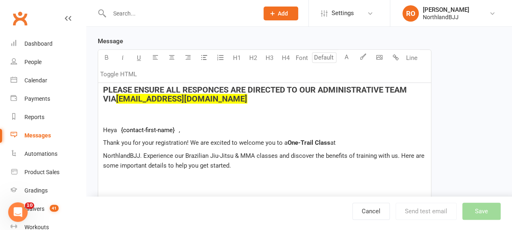
scroll to position [178, 0]
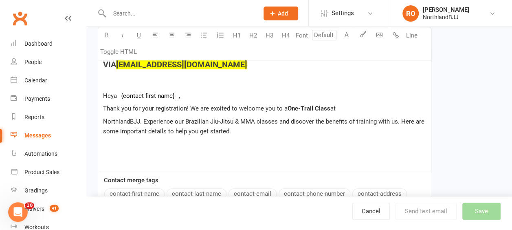
click at [244, 136] on div "PLEASE ENSURE ALL RESPONCES ARE DIRECTED TO OUR ADMINISTRATIVE TEAM VIA dee@nor…" at bounding box center [264, 109] width 333 height 122
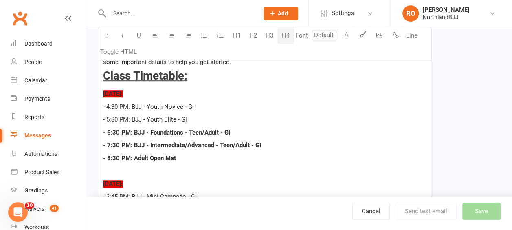
scroll to position [204, 0]
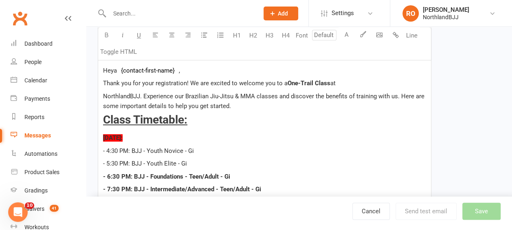
click at [236, 107] on p "NorthlandBJJ. Experience our Brazilian Jiu-Jitsu & MMA classes and discover the…" at bounding box center [264, 101] width 323 height 20
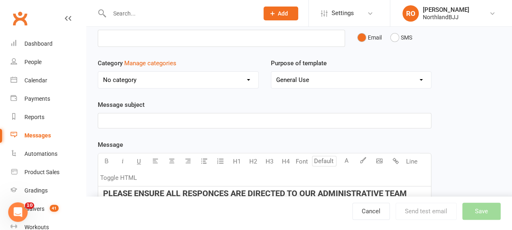
scroll to position [0, 0]
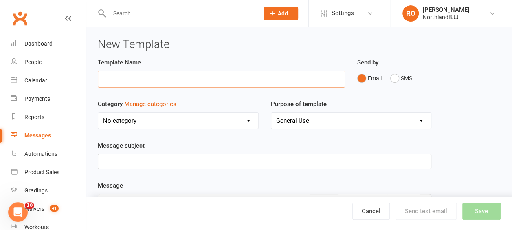
click at [153, 79] on input "text" at bounding box center [221, 78] width 247 height 17
type input "Intro Class"
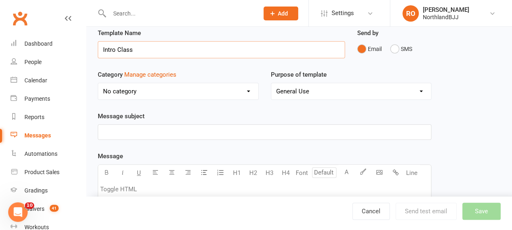
scroll to position [41, 0]
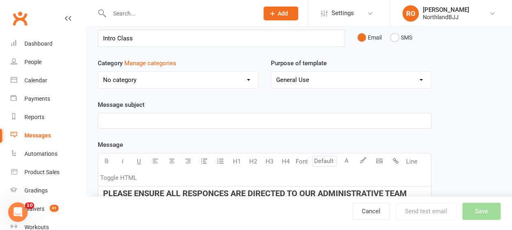
click at [153, 116] on p "﻿" at bounding box center [264, 121] width 323 height 10
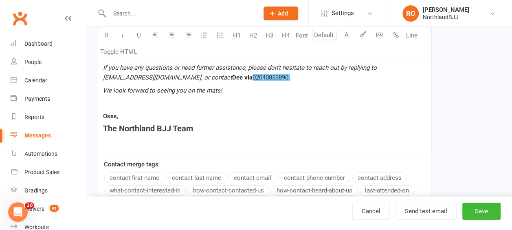
scroll to position [1463, 0]
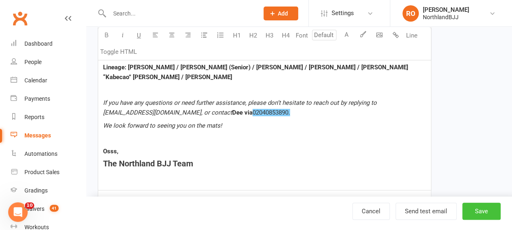
click at [486, 209] on button "Save" at bounding box center [481, 210] width 38 height 17
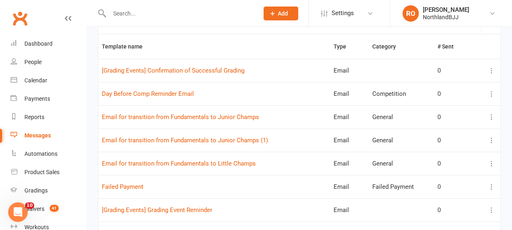
scroll to position [204, 0]
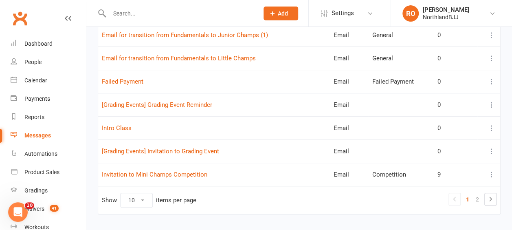
click at [491, 124] on icon at bounding box center [491, 128] width 8 height 8
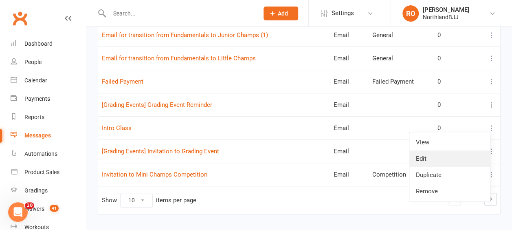
click at [428, 157] on link "Edit" at bounding box center [449, 158] width 81 height 16
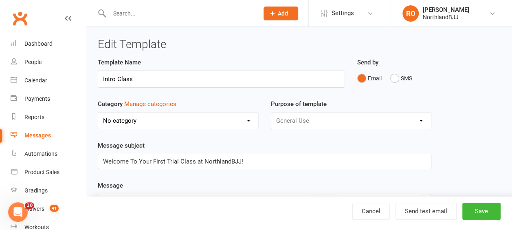
scroll to position [81, 0]
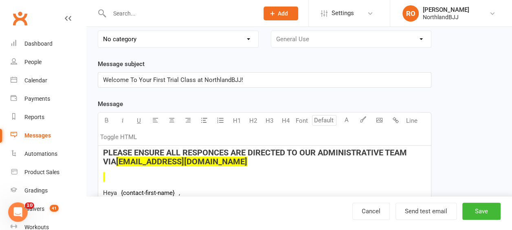
click at [112, 173] on h4 at bounding box center [264, 176] width 323 height 9
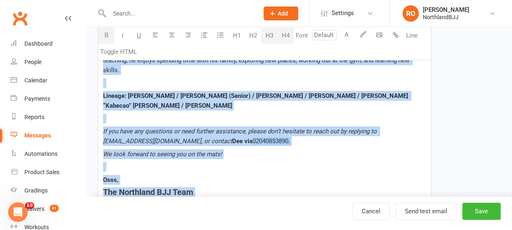
scroll to position [1483, 0]
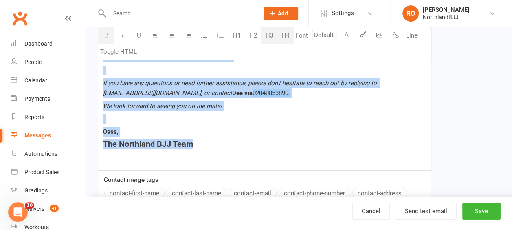
drag, startPoint x: 102, startPoint y: 150, endPoint x: 230, endPoint y: 126, distance: 130.1
copy div "PLEASE ENSURE ALL RESPONCES ARE DIRECTED TO OUR ADMINISTRATIVE TEAM VIA dee@nor…"
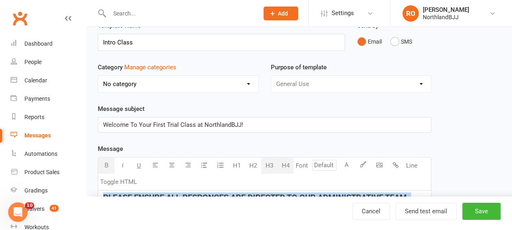
scroll to position [11, 0]
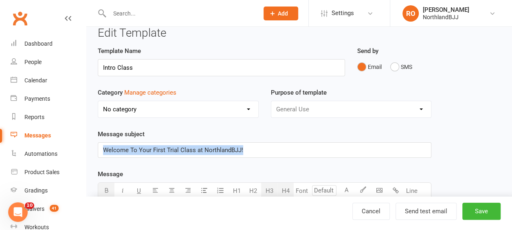
drag, startPoint x: 244, startPoint y: 147, endPoint x: 103, endPoint y: 147, distance: 140.8
click at [103, 147] on p "Welcome To Your First Trial Class at NorthlandBJJ!" at bounding box center [264, 150] width 323 height 10
copy span "Welcome To Your First Trial Class at NorthlandBJJ!"
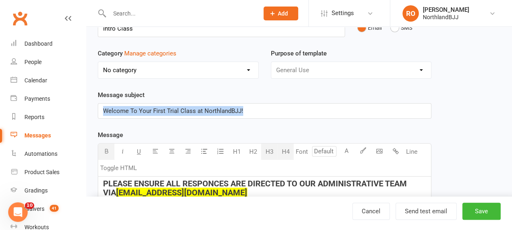
scroll to position [134, 0]
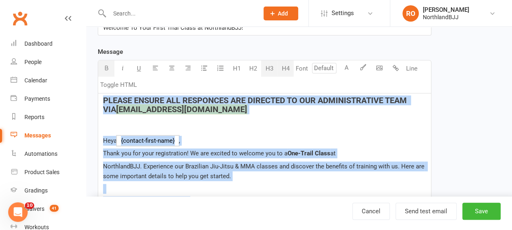
click at [198, 121] on h4 "﻿" at bounding box center [264, 124] width 323 height 9
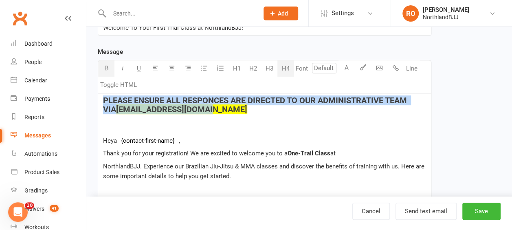
drag, startPoint x: 190, startPoint y: 111, endPoint x: 103, endPoint y: 99, distance: 87.2
click at [103, 99] on h4 "PLEASE ENSURE ALL RESPONCES ARE DIRECTED TO OUR ADMINISTRATIVE TEAM VIA [EMAIL_…" at bounding box center [264, 105] width 323 height 18
copy h4 "PLEASE ENSURE ALL RESPONCES ARE DIRECTED TO OUR ADMINISTRATIVE TEAM VIA [EMAIL_…"
